Goal: Task Accomplishment & Management: Manage account settings

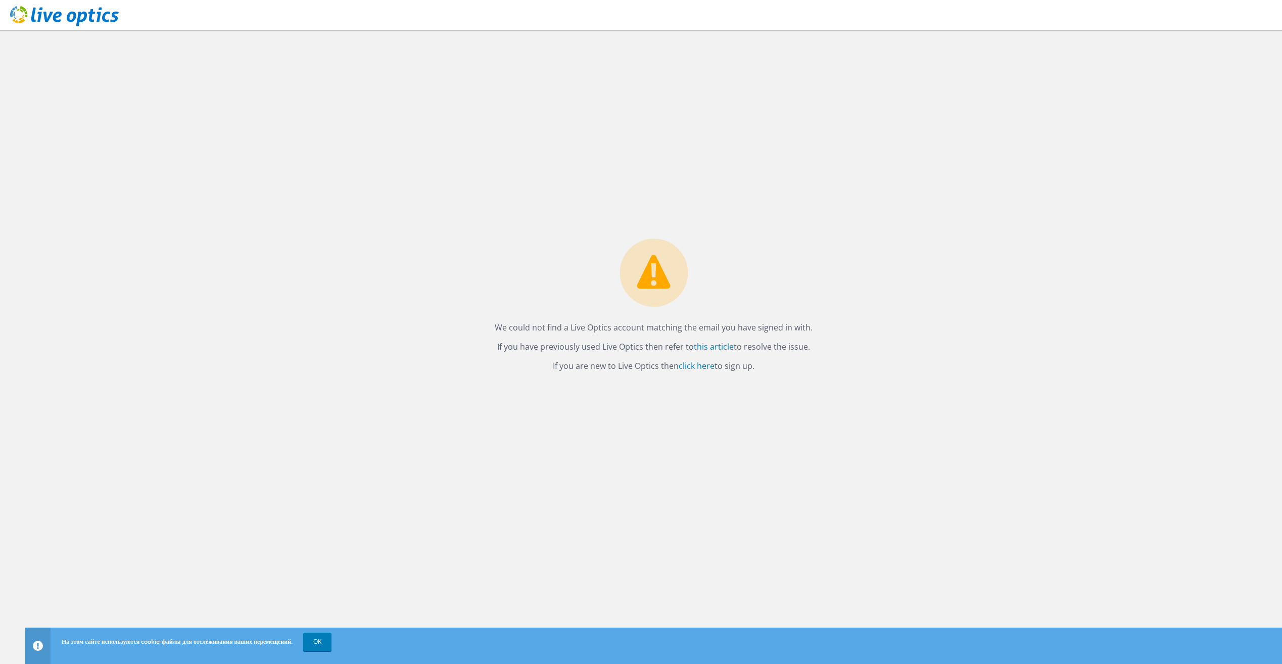
click at [458, 407] on div "We could not find a Live Optics account matching the email you have signed in w…" at bounding box center [653, 347] width 1257 height 634
click at [828, 287] on div "We could not find a Live Optics account matching the email you have signed in w…" at bounding box center [653, 347] width 1257 height 634
click at [99, 20] on use at bounding box center [64, 16] width 109 height 20
click at [905, 249] on div "We could not find a Live Optics account matching the email you have signed in w…" at bounding box center [653, 347] width 1257 height 634
click at [751, 392] on div "We could not find a Live Optics account matching the email you have signed in w…" at bounding box center [653, 347] width 1257 height 634
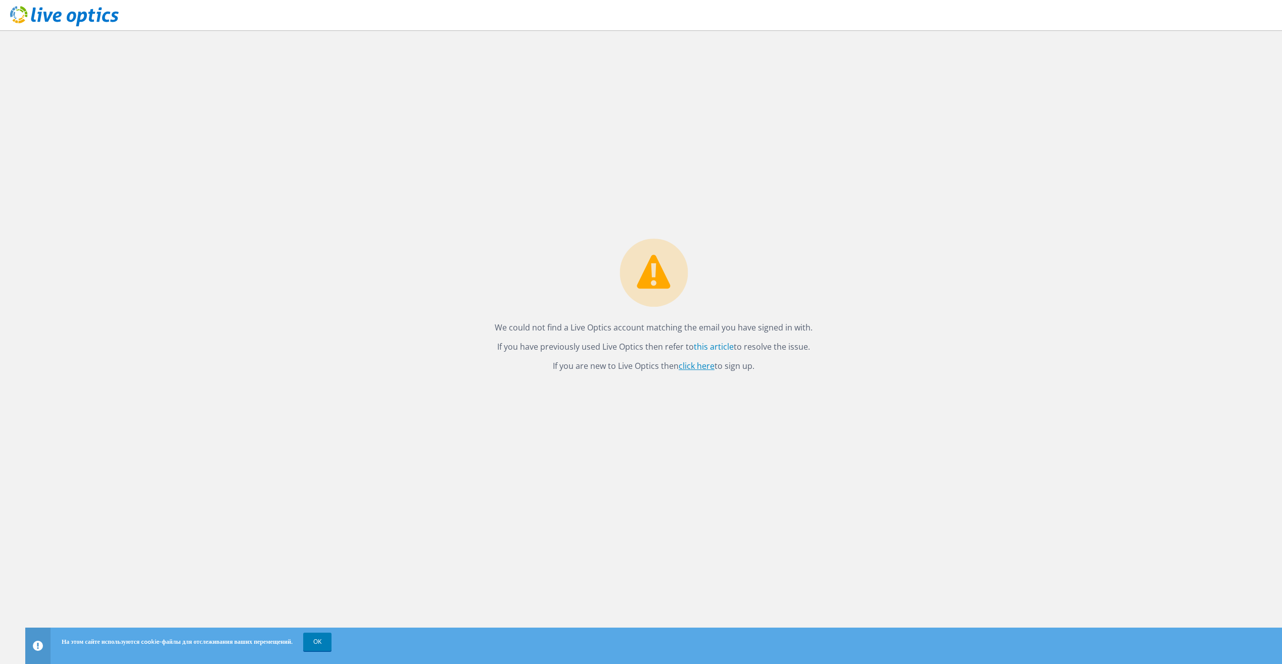
click at [704, 366] on link "click here" at bounding box center [697, 365] width 36 height 11
